Goal: Communication & Community: Answer question/provide support

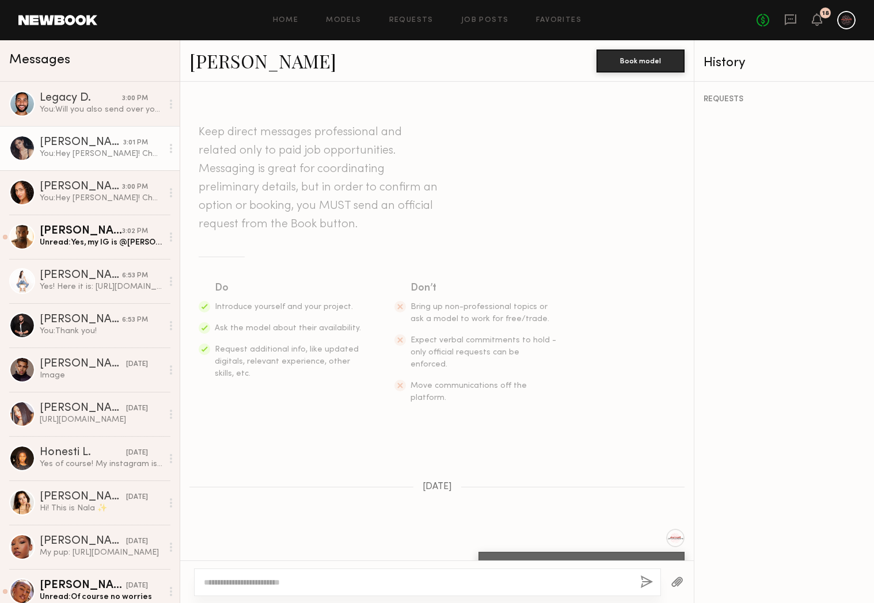
scroll to position [258, 0]
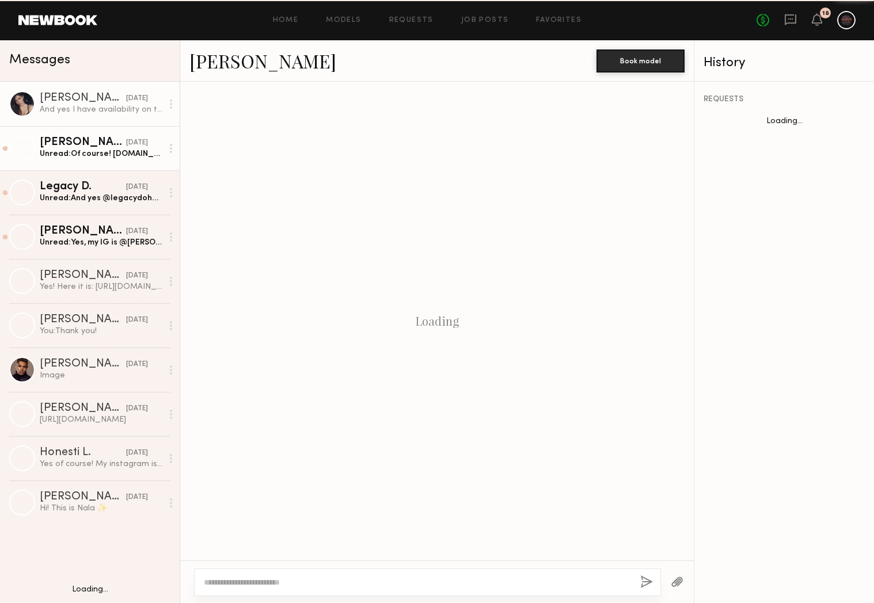
scroll to position [345, 0]
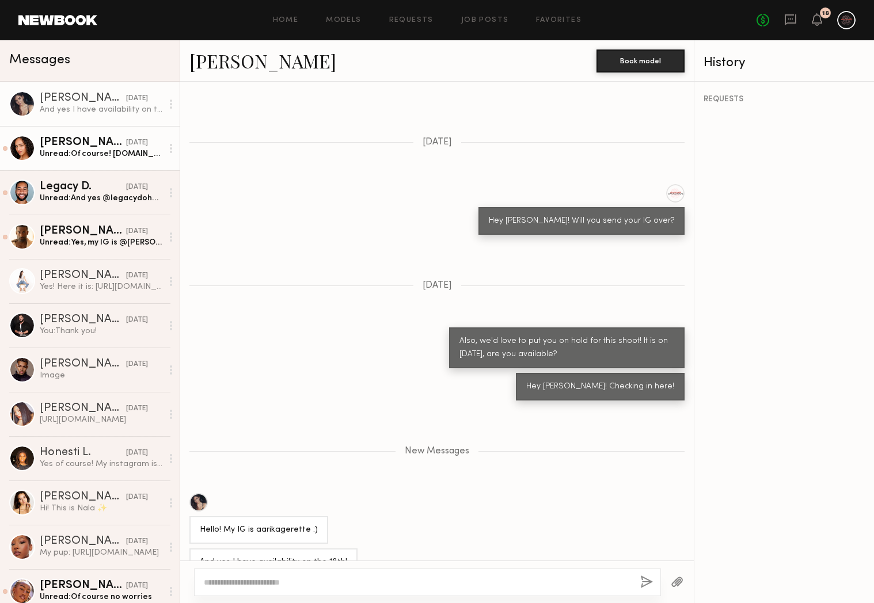
click at [107, 162] on link "Brandi O. yesterday Unread: Of course! www.instagram.com/bran.olivero" at bounding box center [90, 148] width 180 height 44
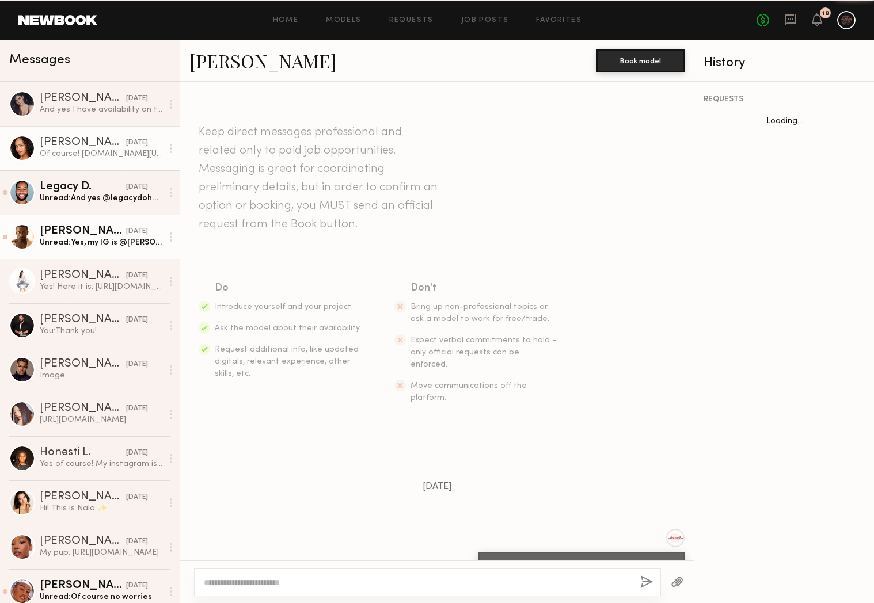
scroll to position [184, 0]
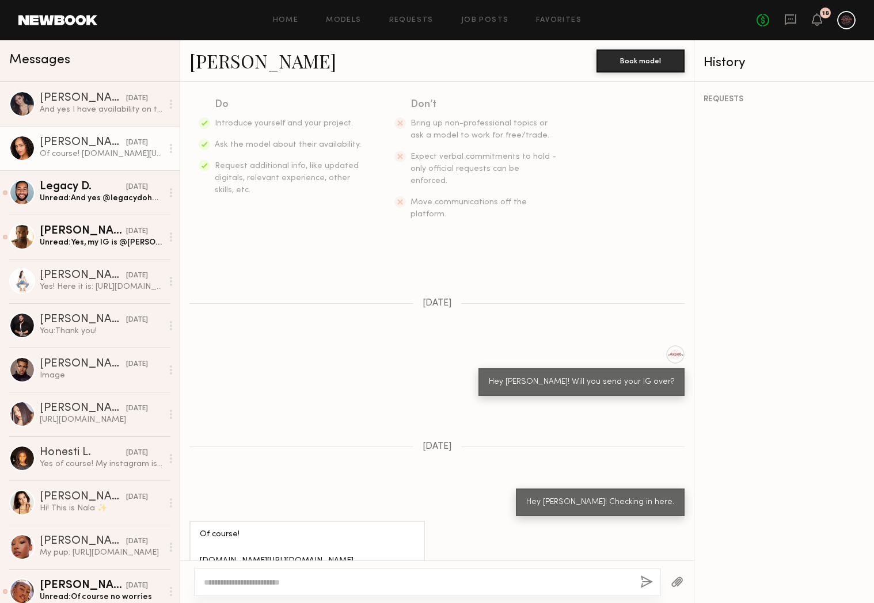
click at [302, 538] on div "Of course! www.instagram.com/bran.olivero" at bounding box center [307, 555] width 215 height 53
copy div "www.instagram.com/bran.olivero"
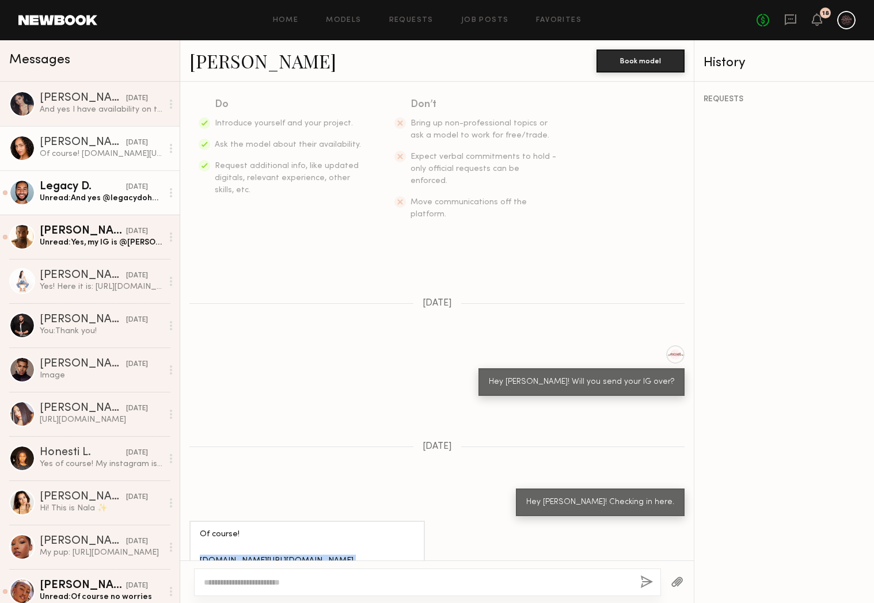
click at [69, 204] on link "Legacy D. yesterday Unread: And yes @legacydoherty" at bounding box center [90, 192] width 180 height 44
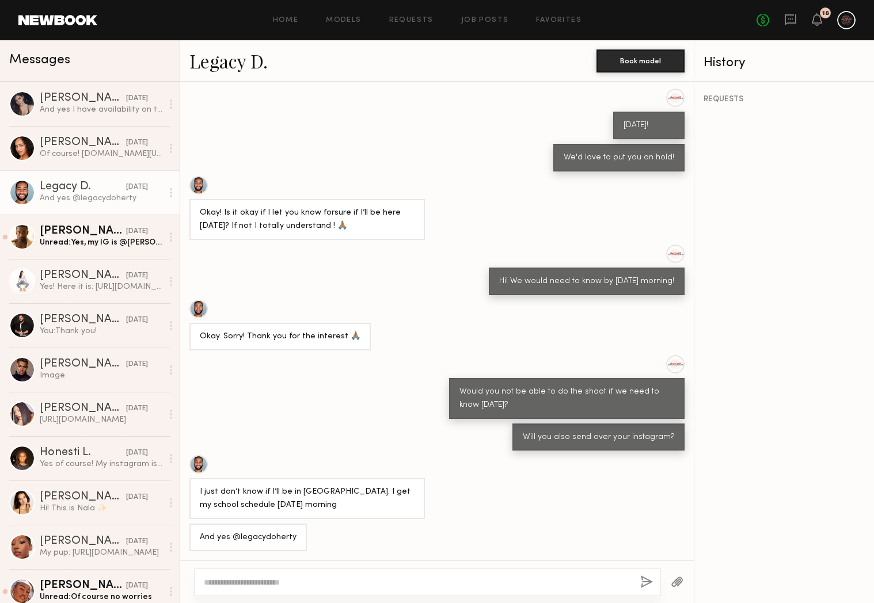
scroll to position [242, 0]
drag, startPoint x: 231, startPoint y: 537, endPoint x: 314, endPoint y: 536, distance: 82.9
click at [314, 536] on div "And yes @legacydoherty" at bounding box center [437, 539] width 514 height 28
copy div "@legacydoherty"
click at [115, 237] on div "Unread: Yes, my IG is @dariusdio" at bounding box center [101, 242] width 123 height 11
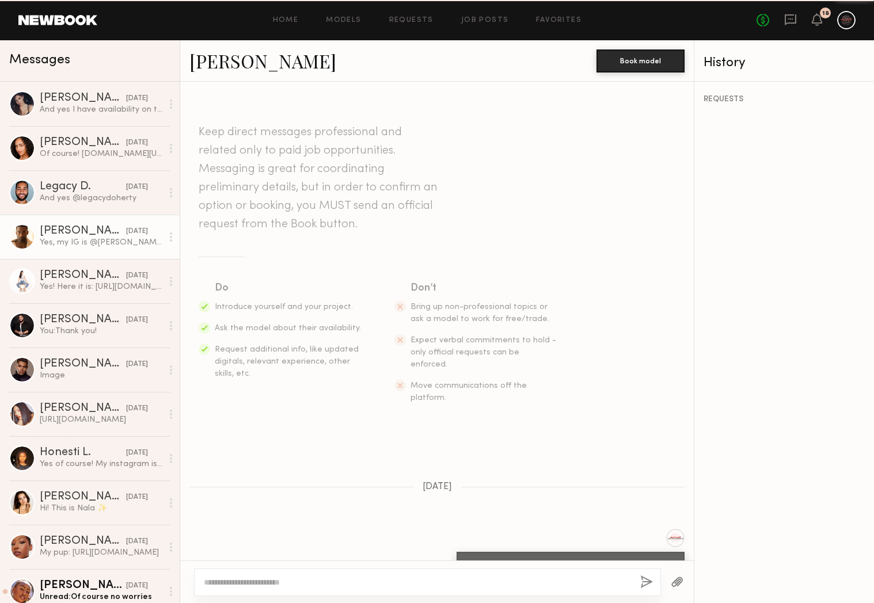
scroll to position [739, 0]
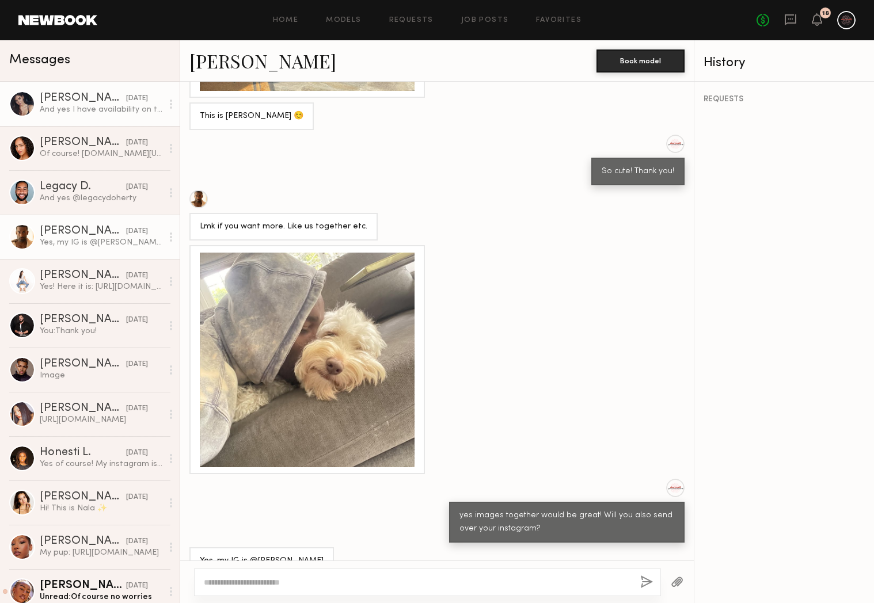
click at [118, 114] on div "And yes I have availability on the 18th!" at bounding box center [101, 109] width 123 height 11
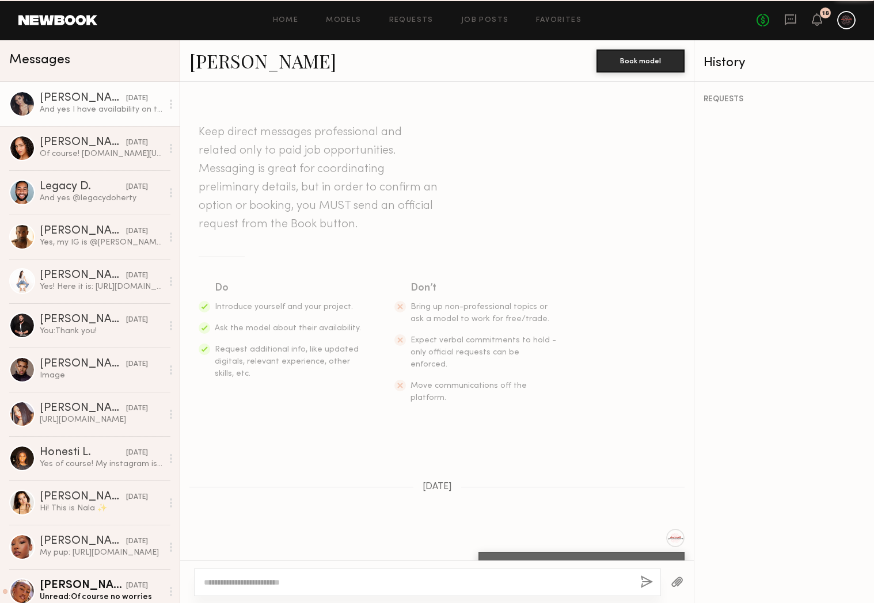
scroll to position [257, 0]
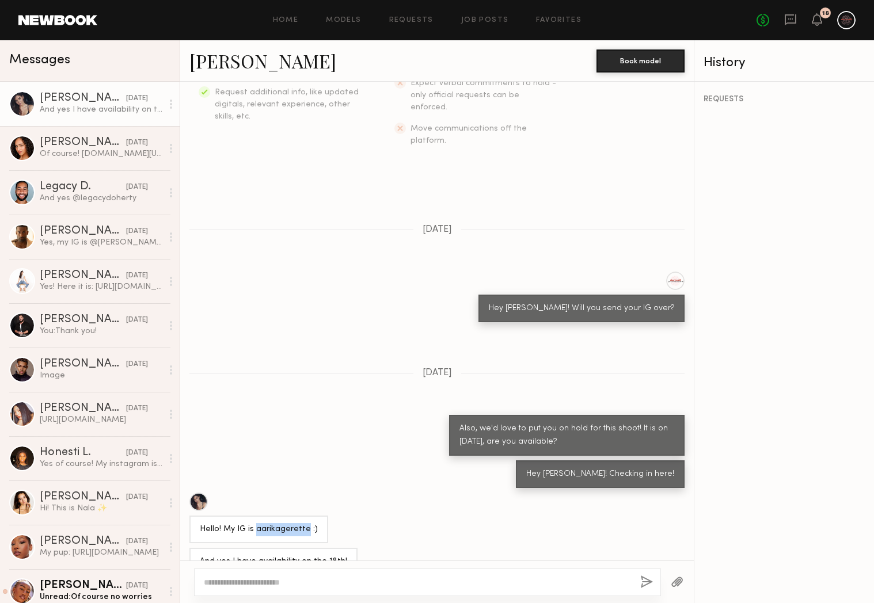
drag, startPoint x: 256, startPoint y: 504, endPoint x: 305, endPoint y: 506, distance: 48.4
click at [305, 523] on div "Hello! My IG is aarikagerette :)" at bounding box center [259, 529] width 118 height 13
copy div "aarikagerette"
